Goal: Information Seeking & Learning: Learn about a topic

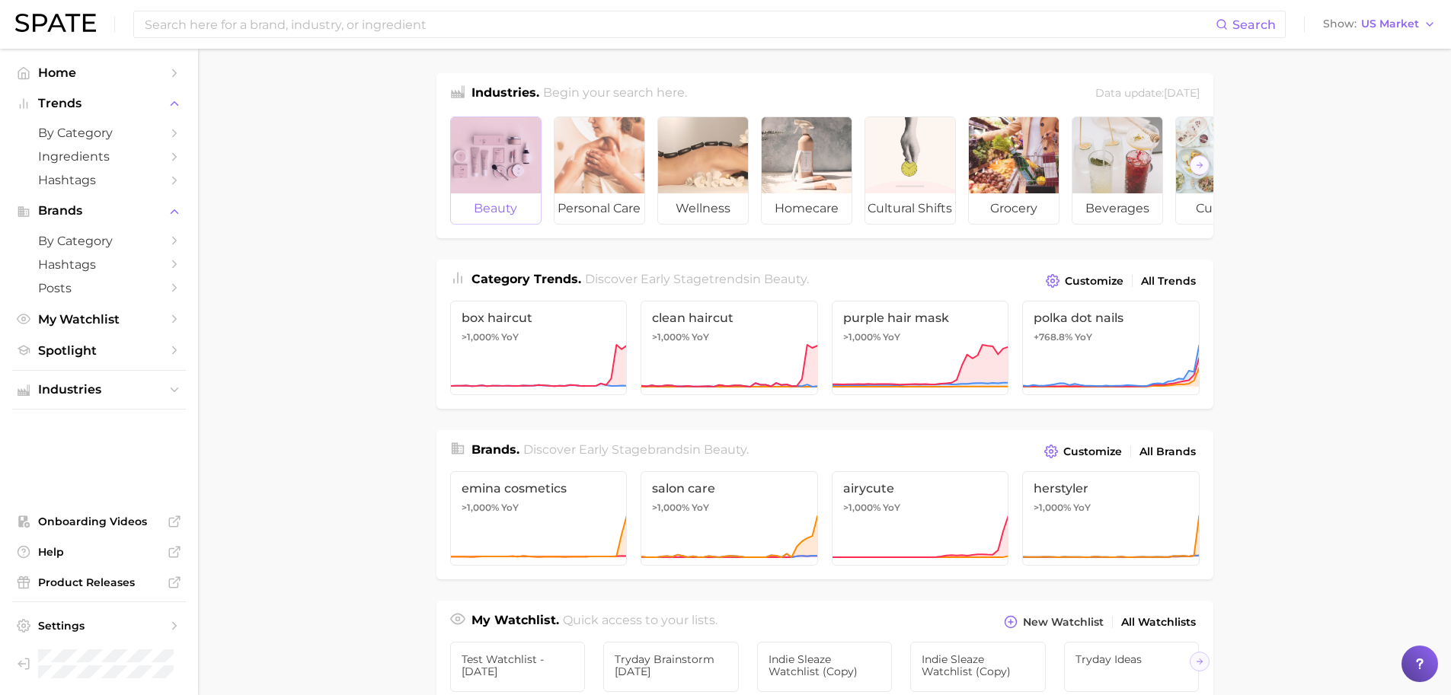
click at [480, 161] on div at bounding box center [496, 155] width 90 height 76
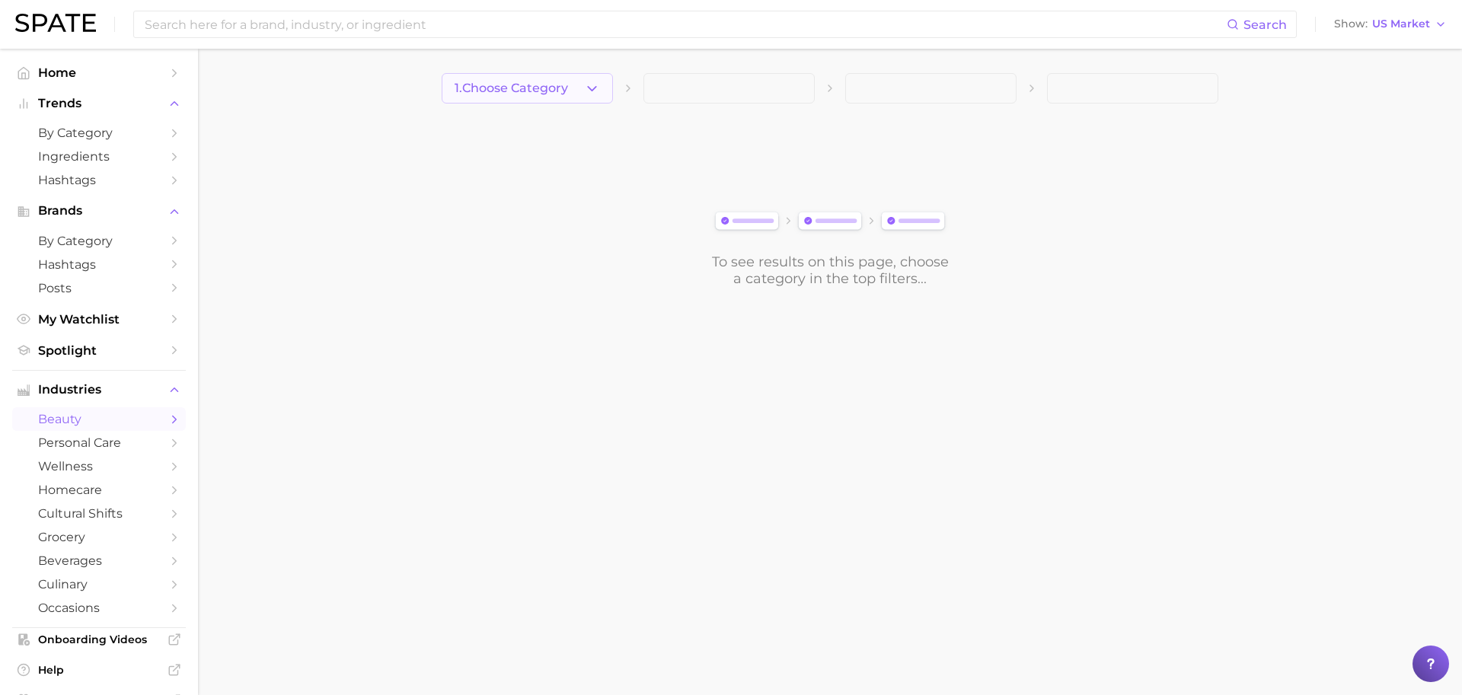
click at [546, 91] on span "1. Choose Category" at bounding box center [511, 88] width 113 height 14
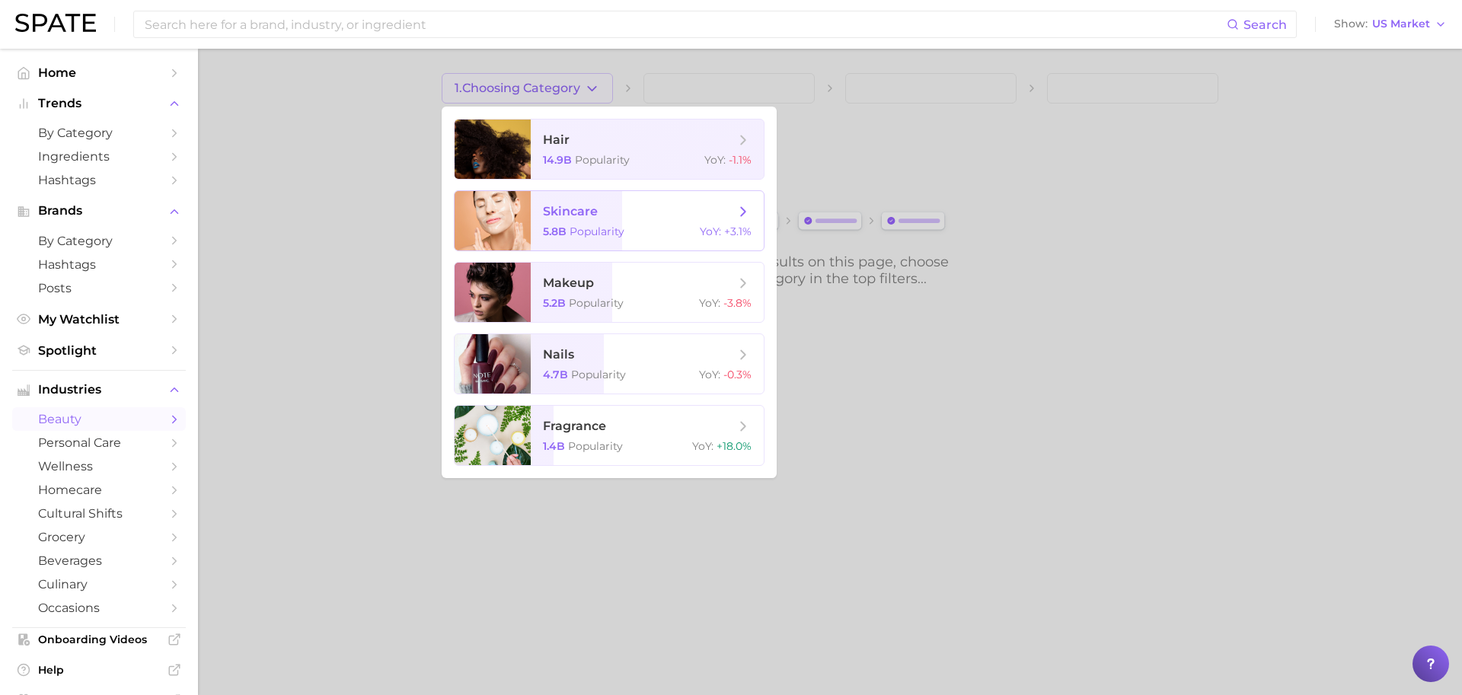
click at [558, 206] on span "skincare" at bounding box center [570, 211] width 55 height 14
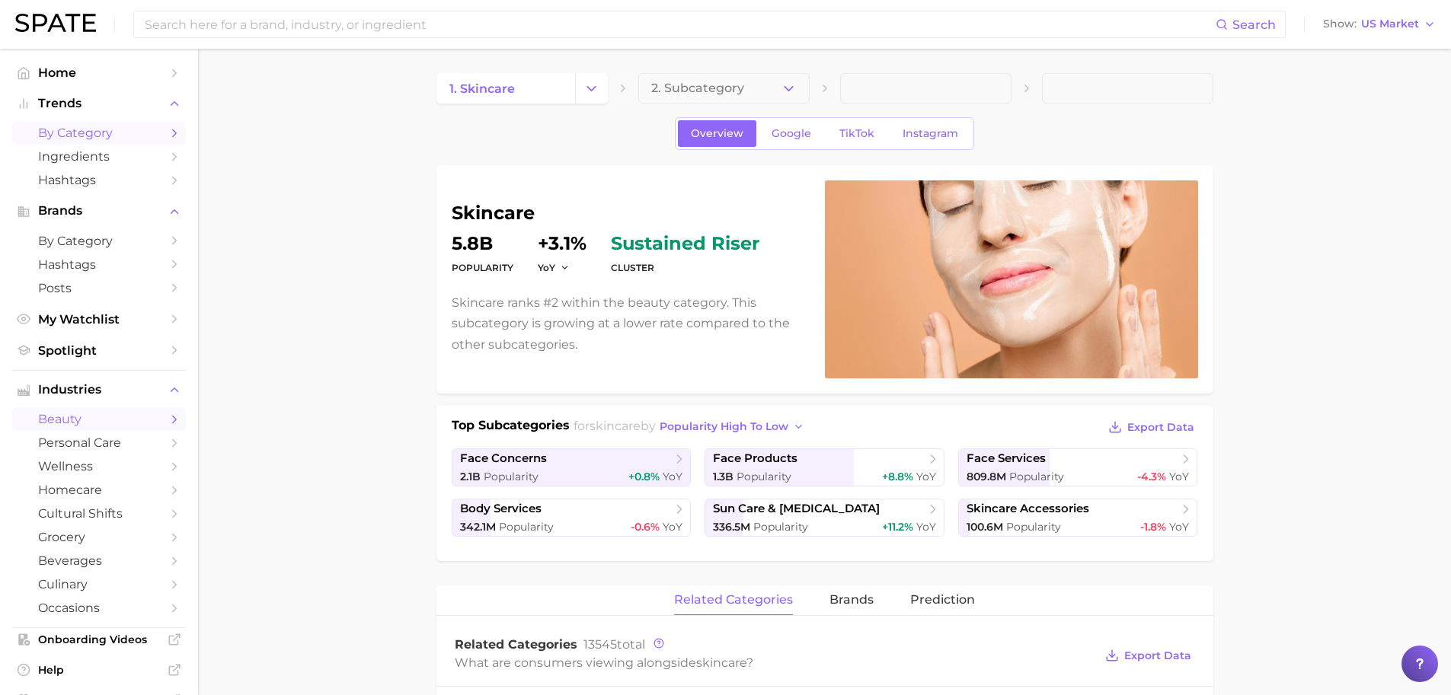
click at [81, 135] on span "by Category" at bounding box center [99, 133] width 122 height 14
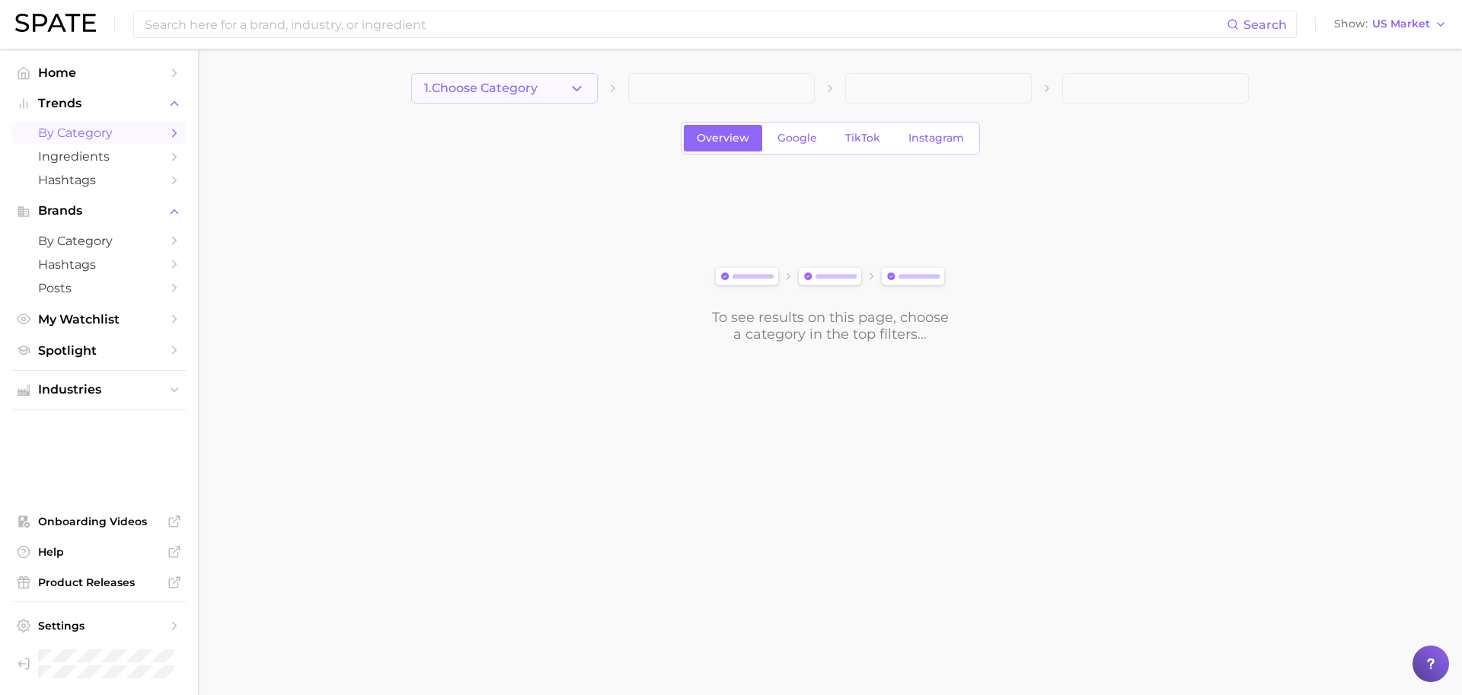
click at [536, 97] on button "1. Choose Category" at bounding box center [504, 88] width 187 height 30
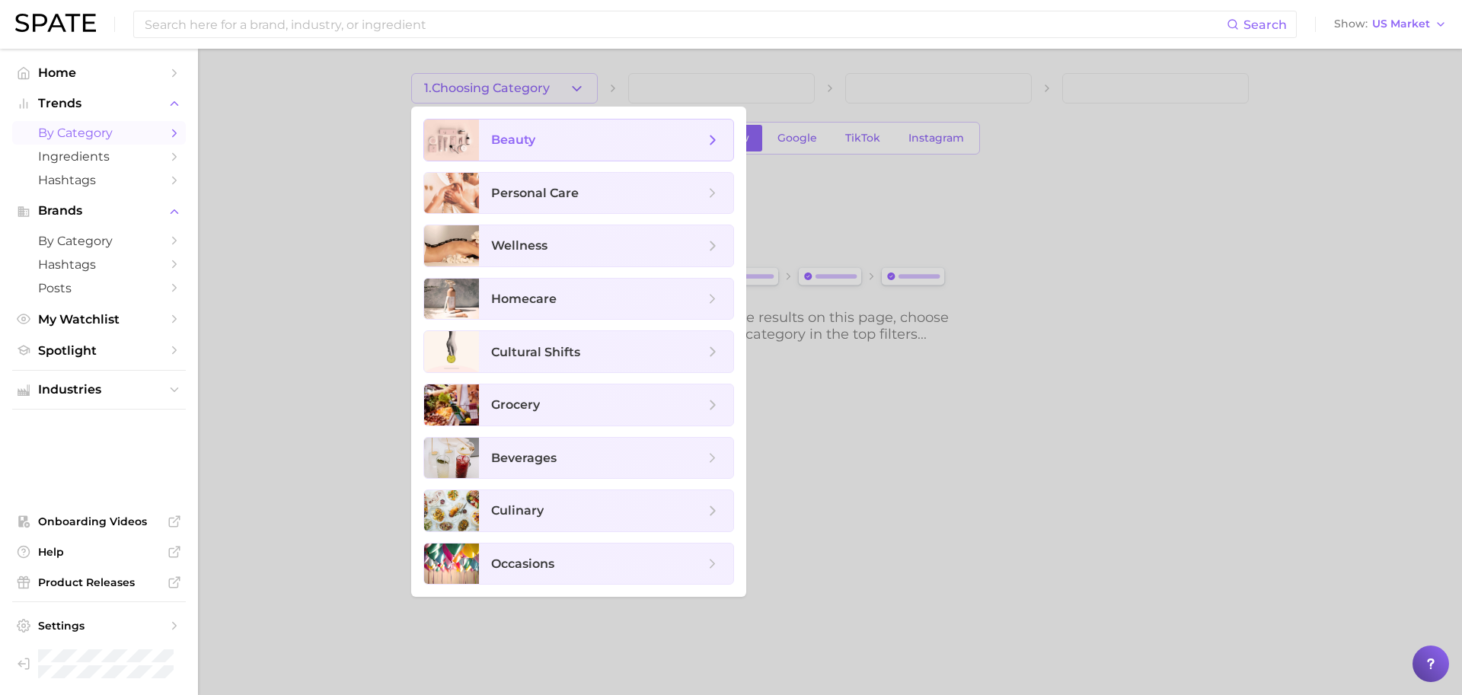
click at [537, 152] on span "beauty" at bounding box center [606, 140] width 254 height 41
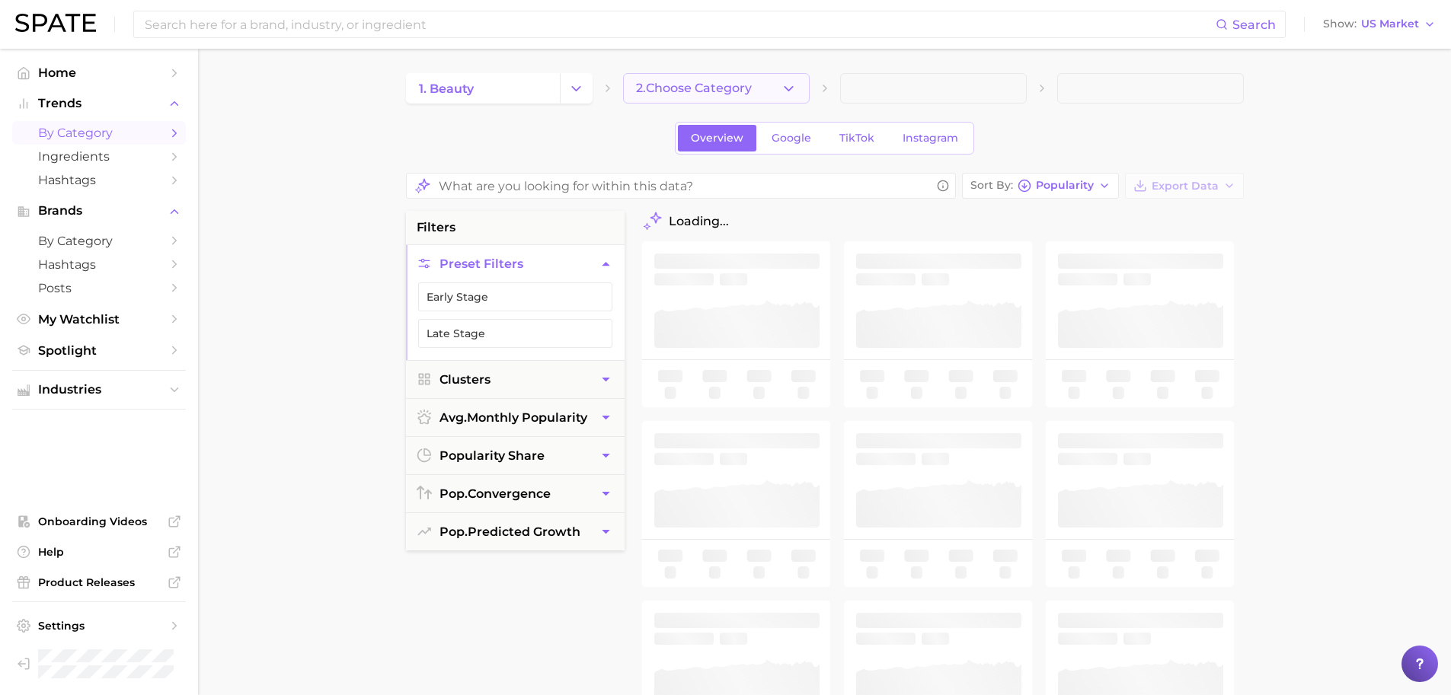
click at [701, 89] on span "2. Choose Category" at bounding box center [694, 88] width 116 height 14
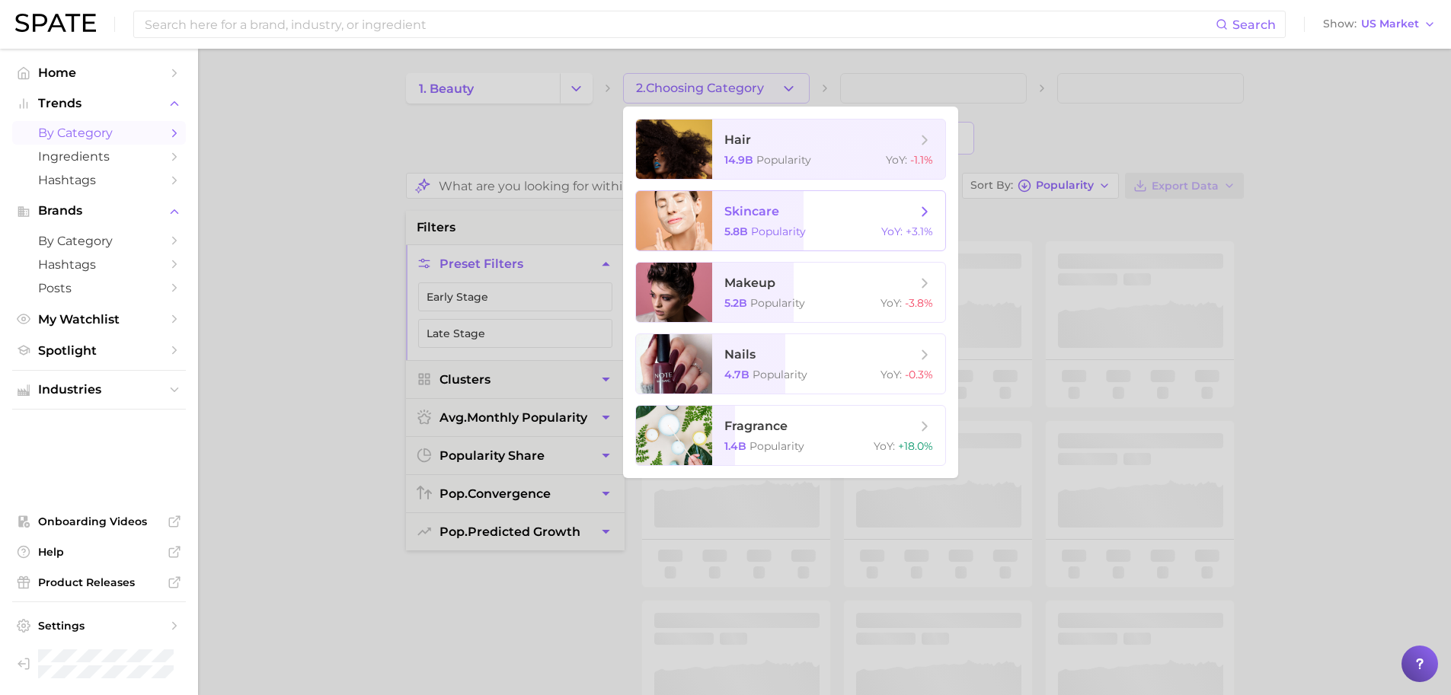
click at [736, 207] on span "skincare" at bounding box center [751, 211] width 55 height 14
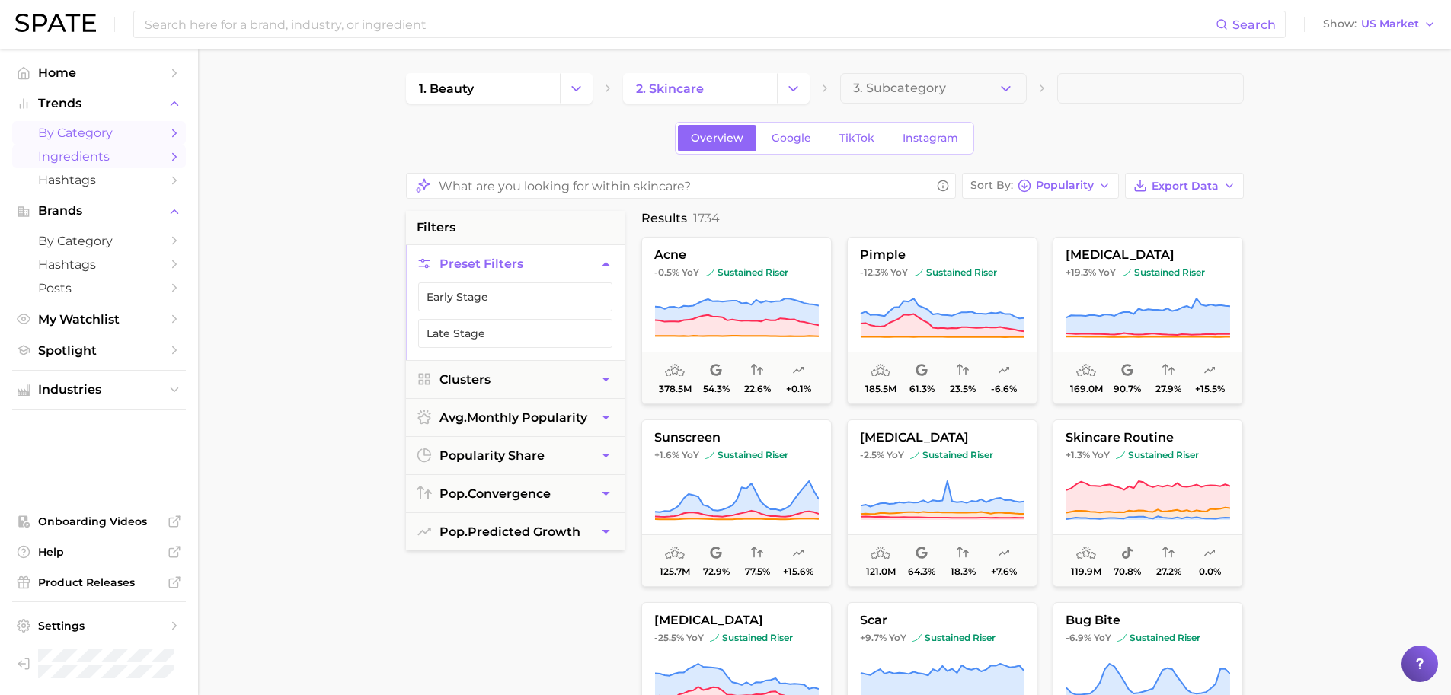
click at [123, 164] on span "Ingredients" at bounding box center [99, 156] width 122 height 14
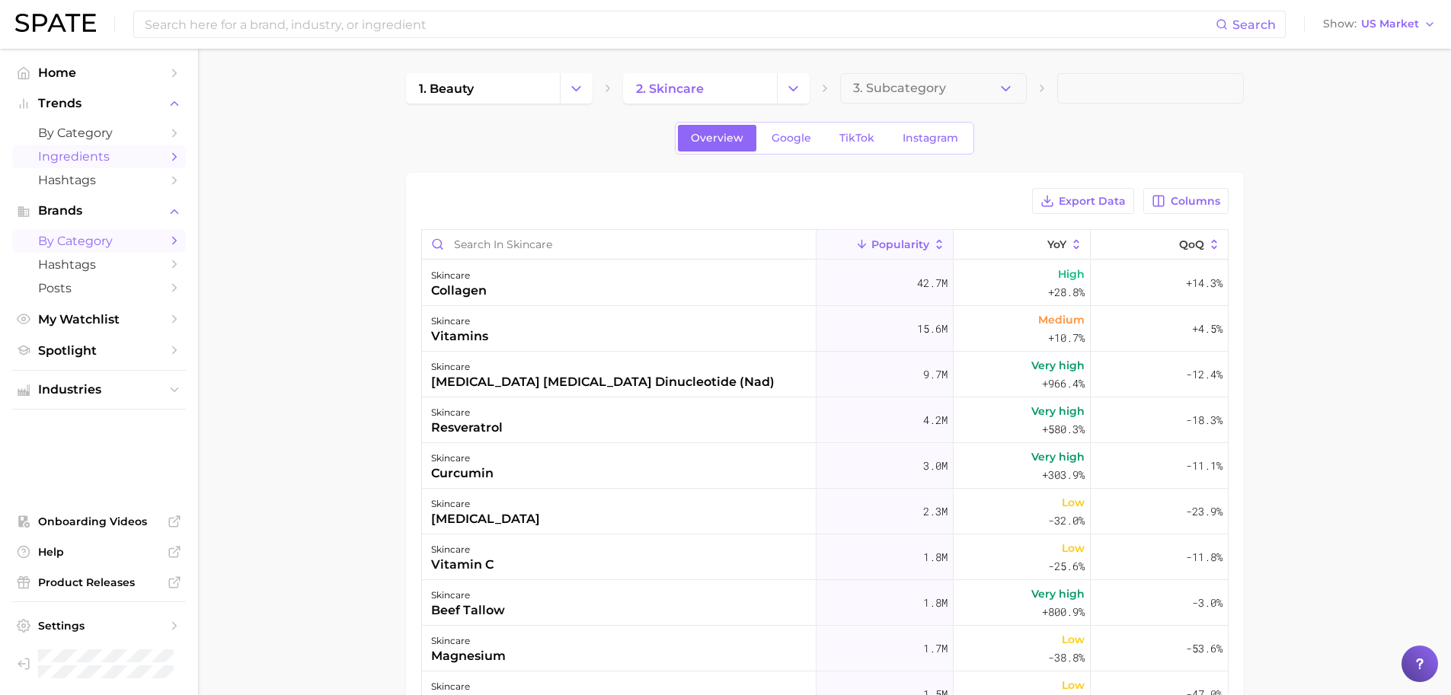
click at [73, 238] on span "by Category" at bounding box center [99, 241] width 122 height 14
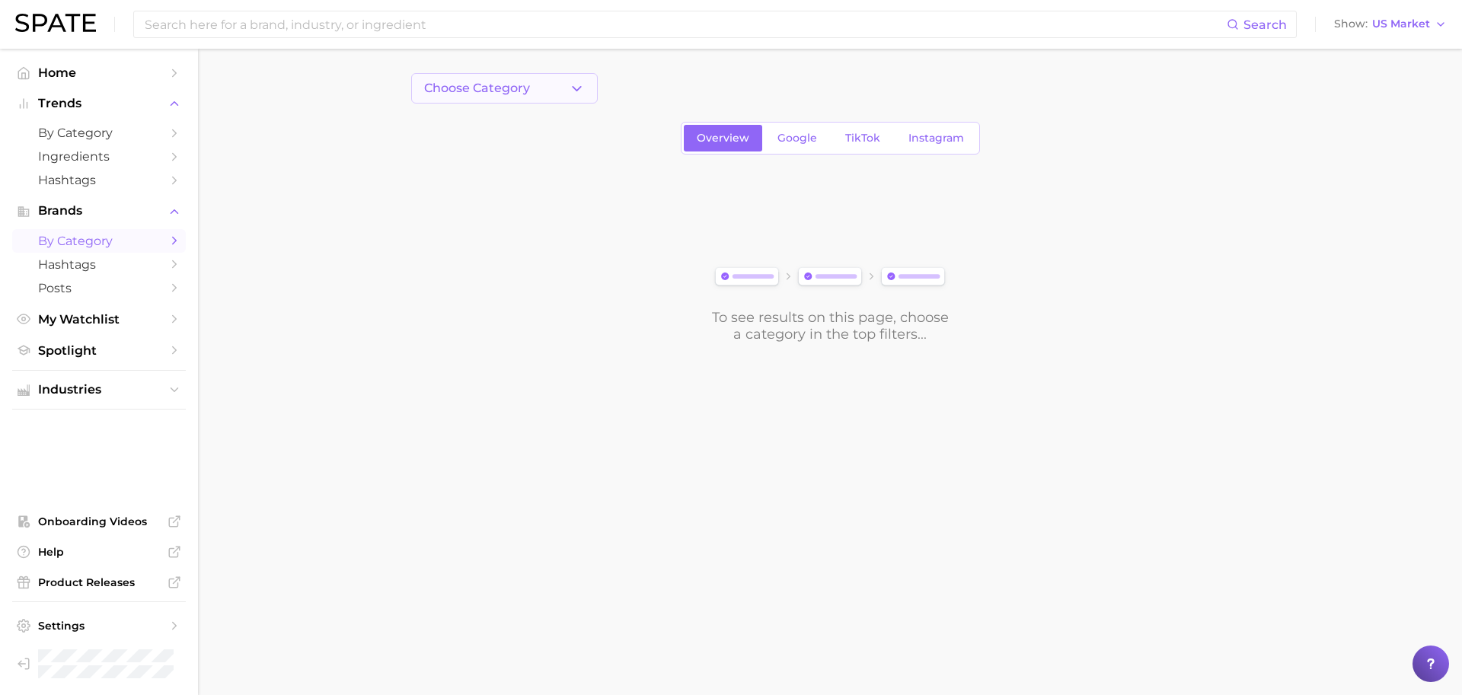
click at [522, 81] on span "Choose Category" at bounding box center [477, 88] width 106 height 14
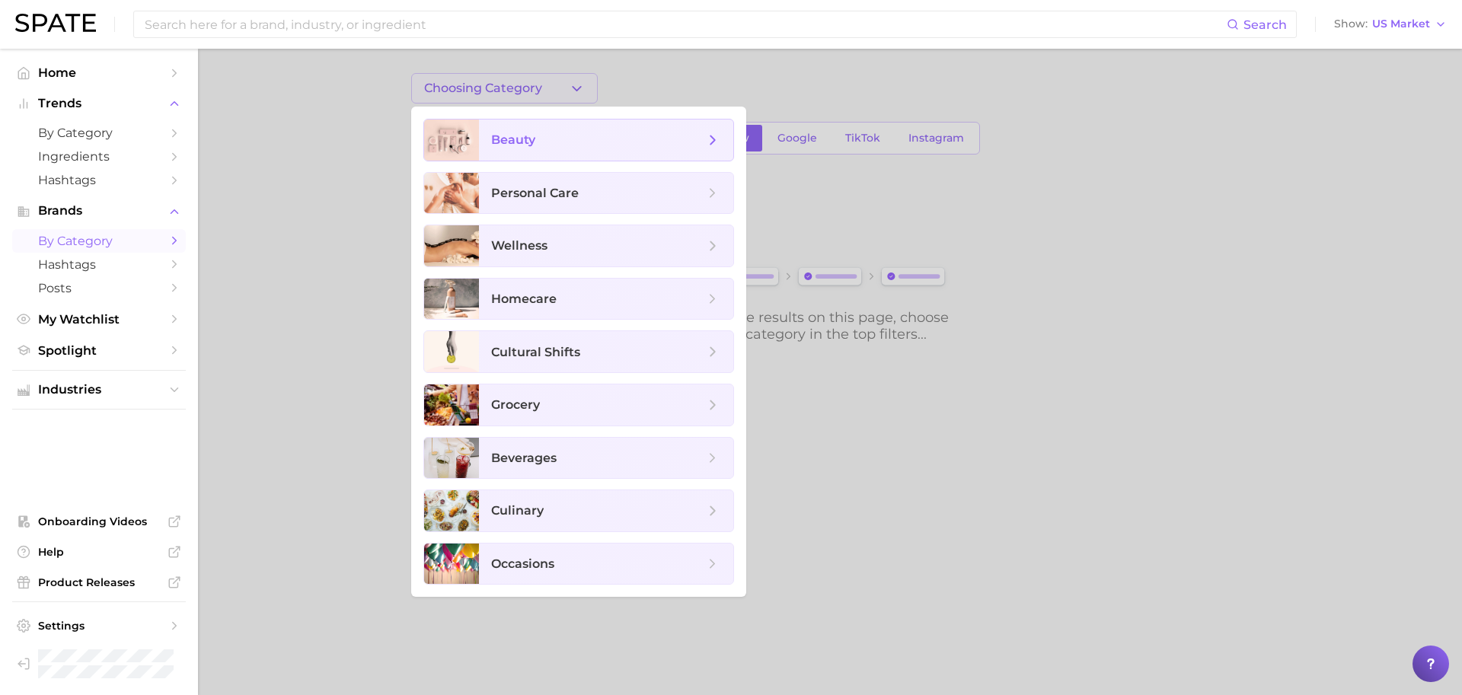
click at [516, 150] on span "beauty" at bounding box center [606, 140] width 254 height 41
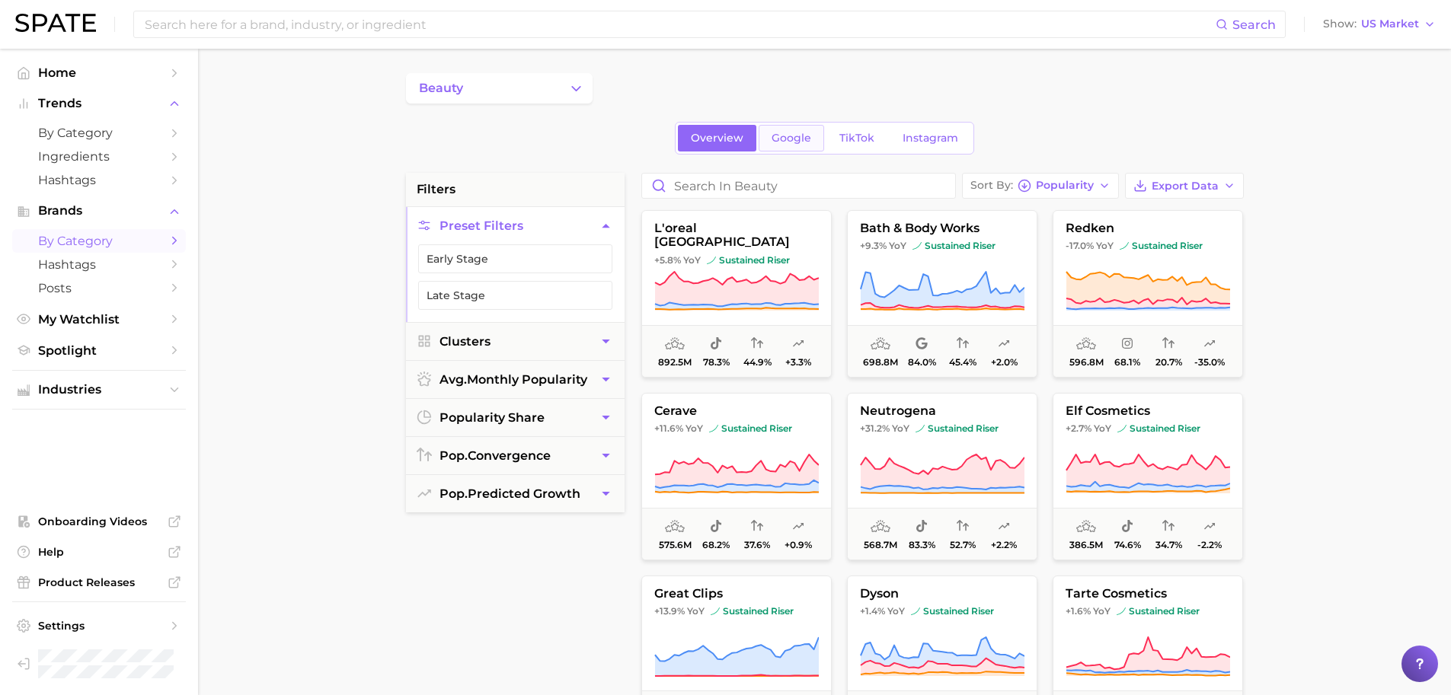
click at [776, 141] on span "Google" at bounding box center [792, 138] width 40 height 13
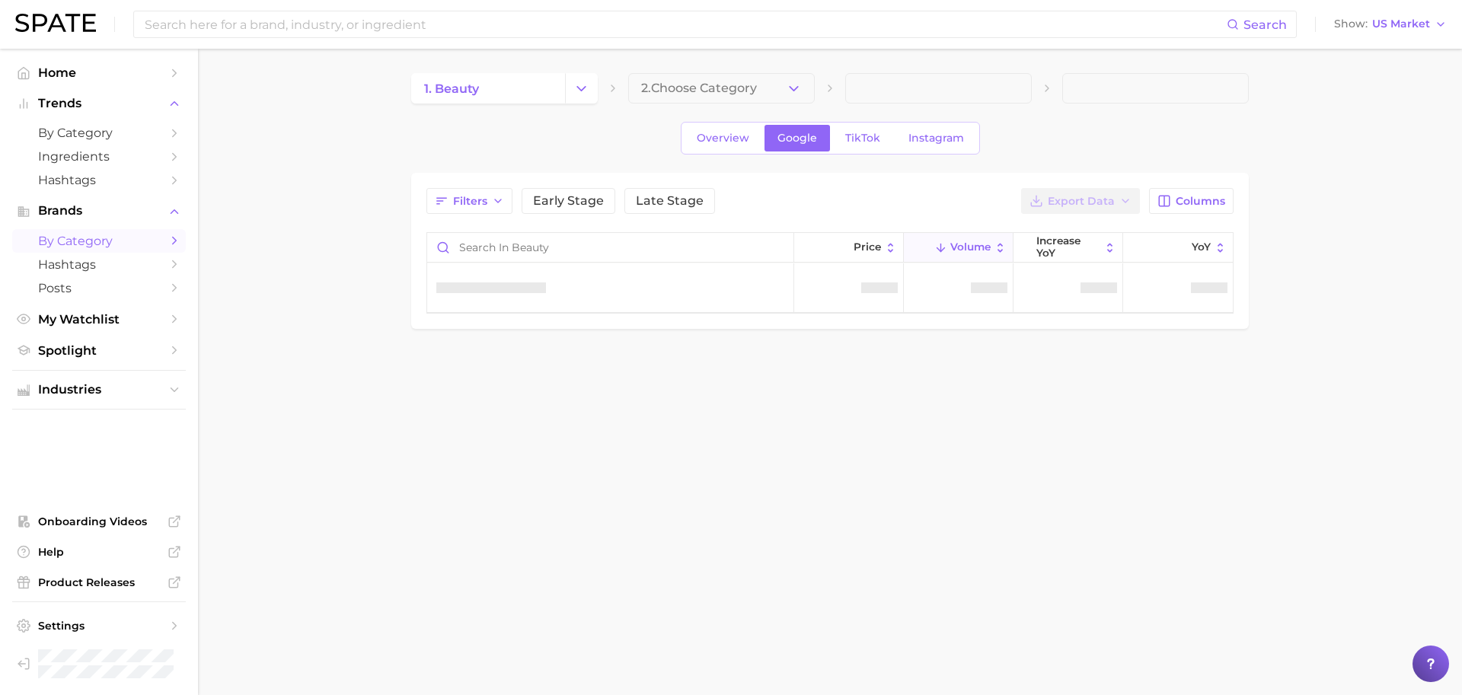
click at [736, 89] on span "2. Choose Category" at bounding box center [699, 88] width 116 height 14
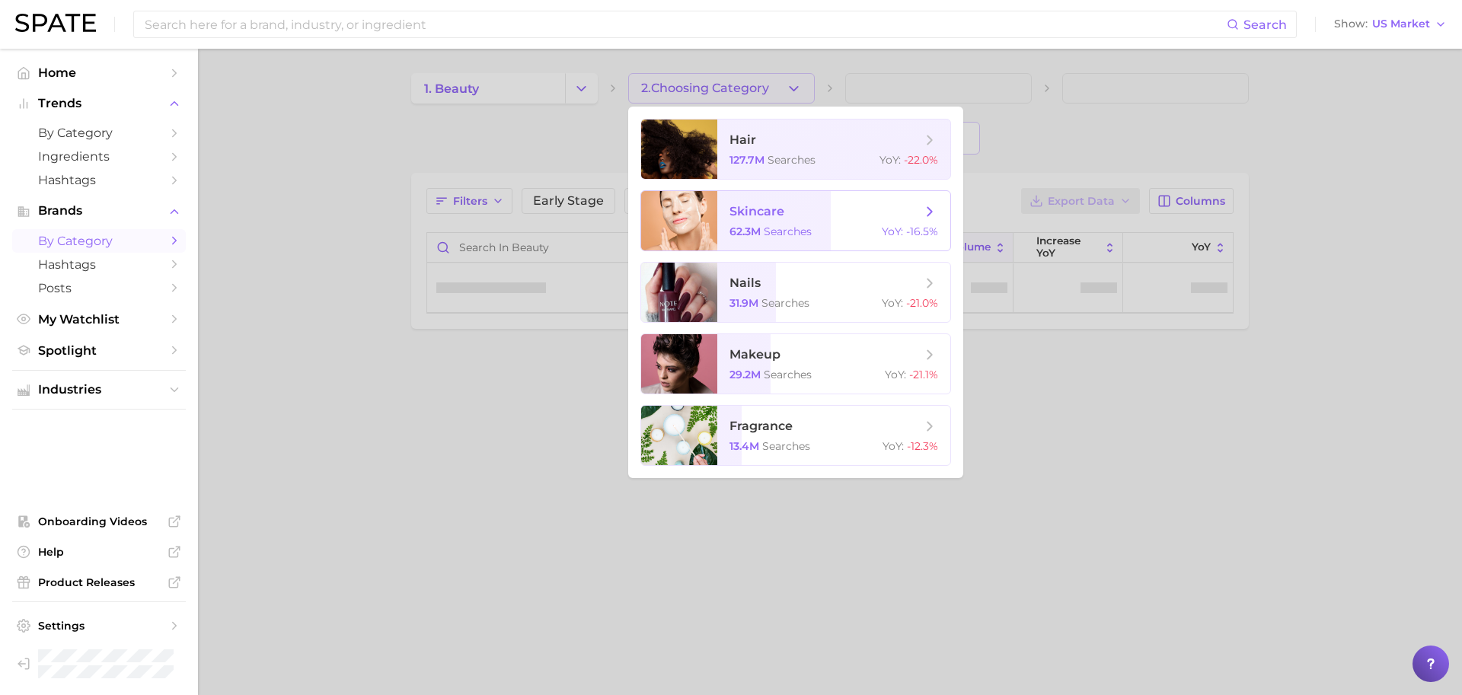
click at [734, 216] on span "skincare" at bounding box center [757, 211] width 55 height 14
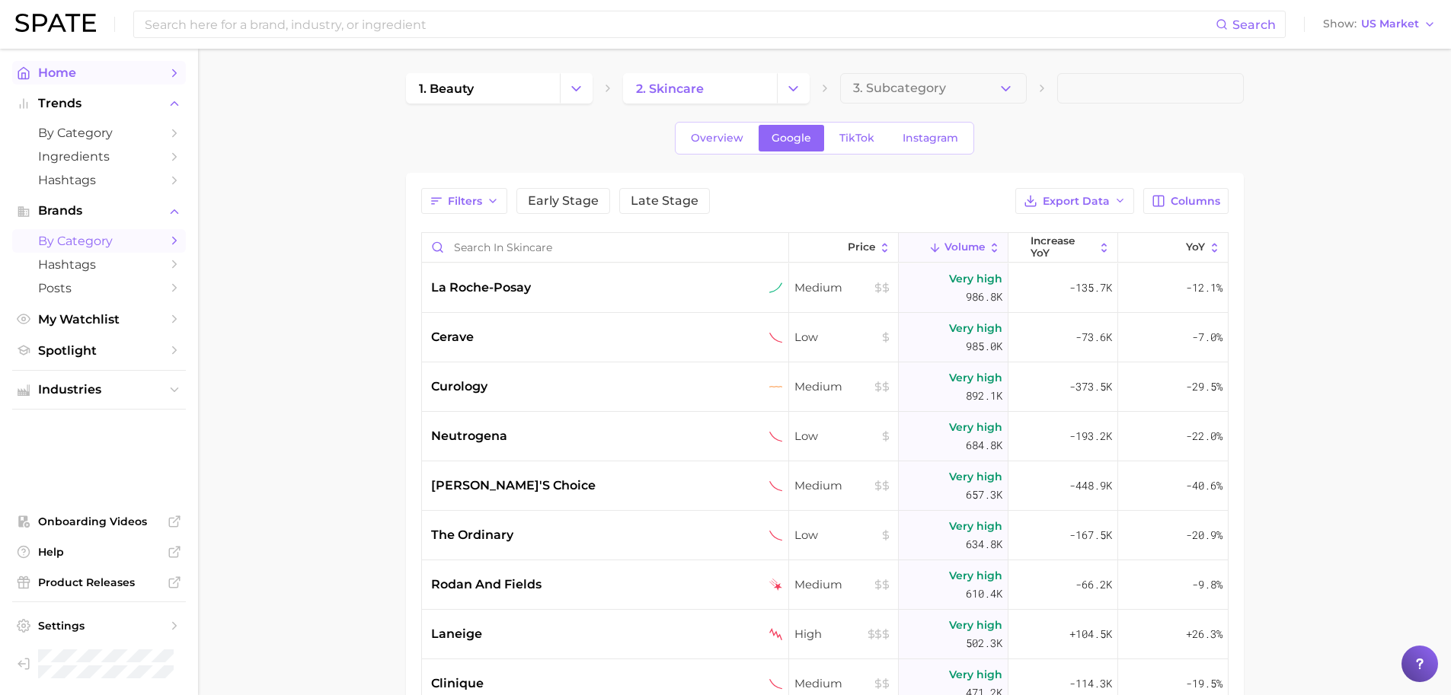
click at [107, 65] on span "Home" at bounding box center [99, 72] width 122 height 14
